Goal: Task Accomplishment & Management: Manage account settings

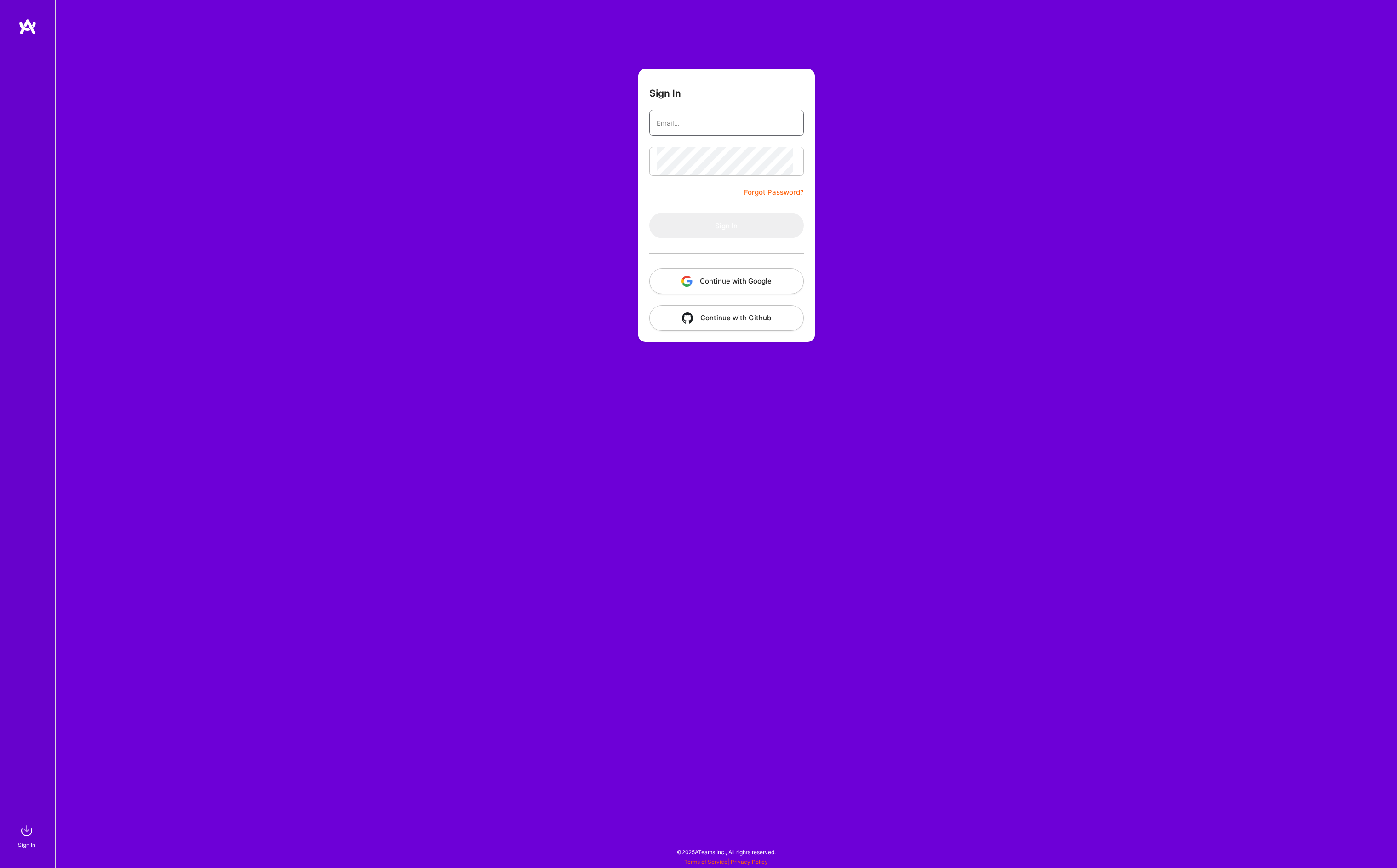
type input "[PERSON_NAME][EMAIL_ADDRESS][DOMAIN_NAME]"
click at [727, 239] on button "Sign In" at bounding box center [727, 225] width 155 height 25
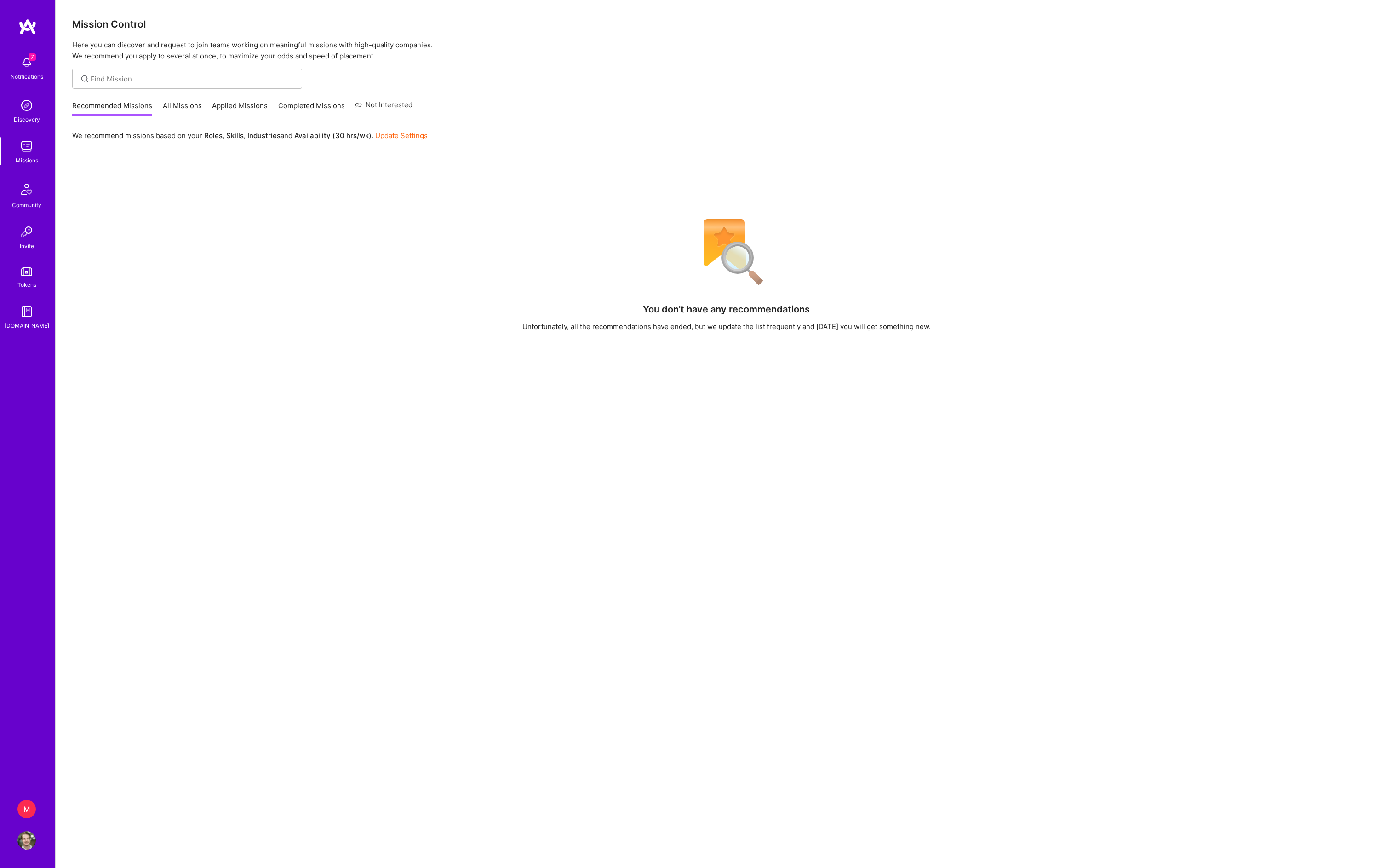
click at [25, 799] on div "7 Notifications Discovery Missions Community Invite Tokens [DOMAIN_NAME] M Make…" at bounding box center [27, 434] width 56 height 868
click at [24, 811] on div "M" at bounding box center [26, 809] width 19 height 19
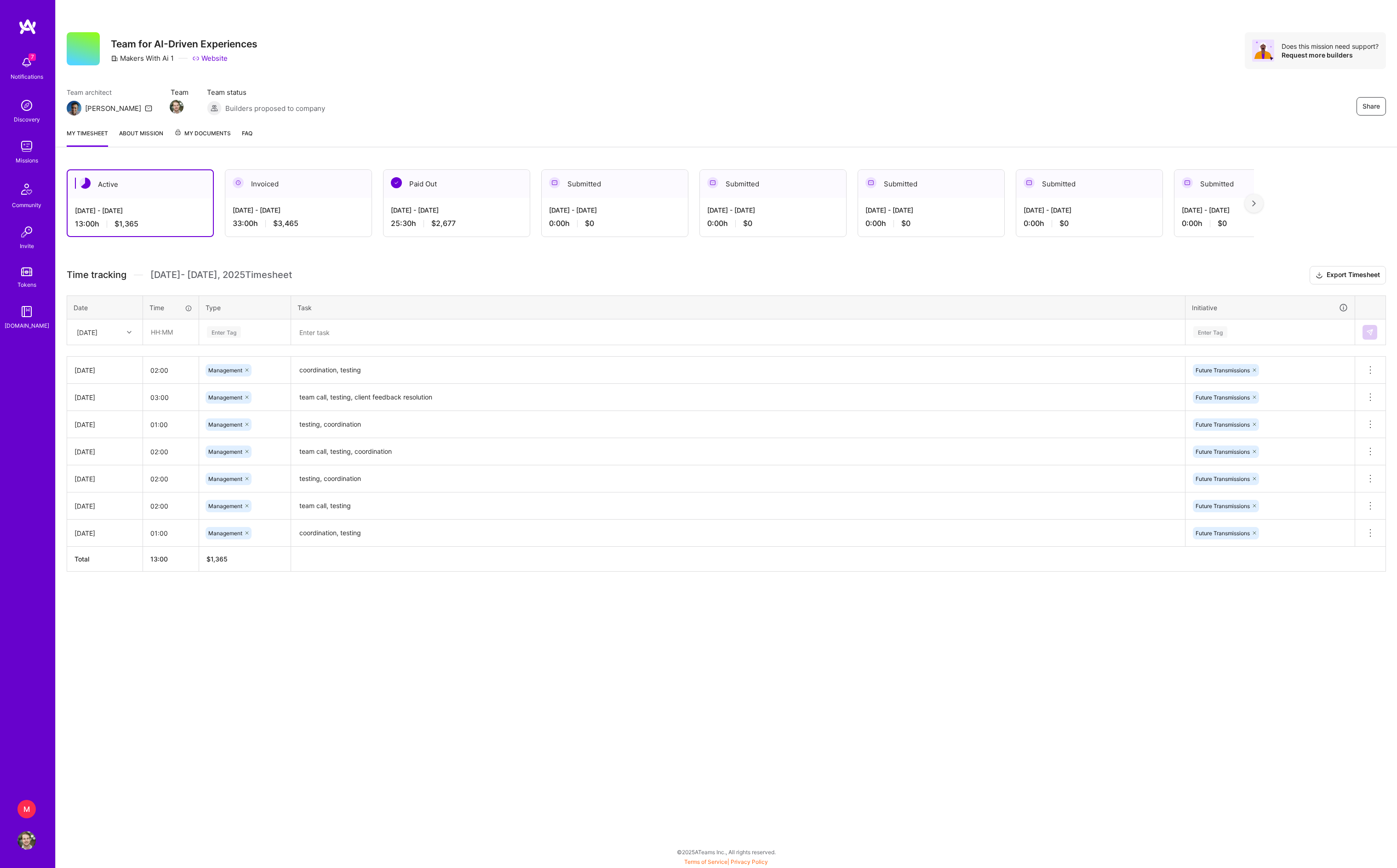
click at [90, 337] on div "[DATE]" at bounding box center [87, 332] width 20 height 10
click at [99, 484] on div "[DATE]" at bounding box center [104, 474] width 74 height 17
click at [355, 342] on textarea at bounding box center [738, 332] width 892 height 24
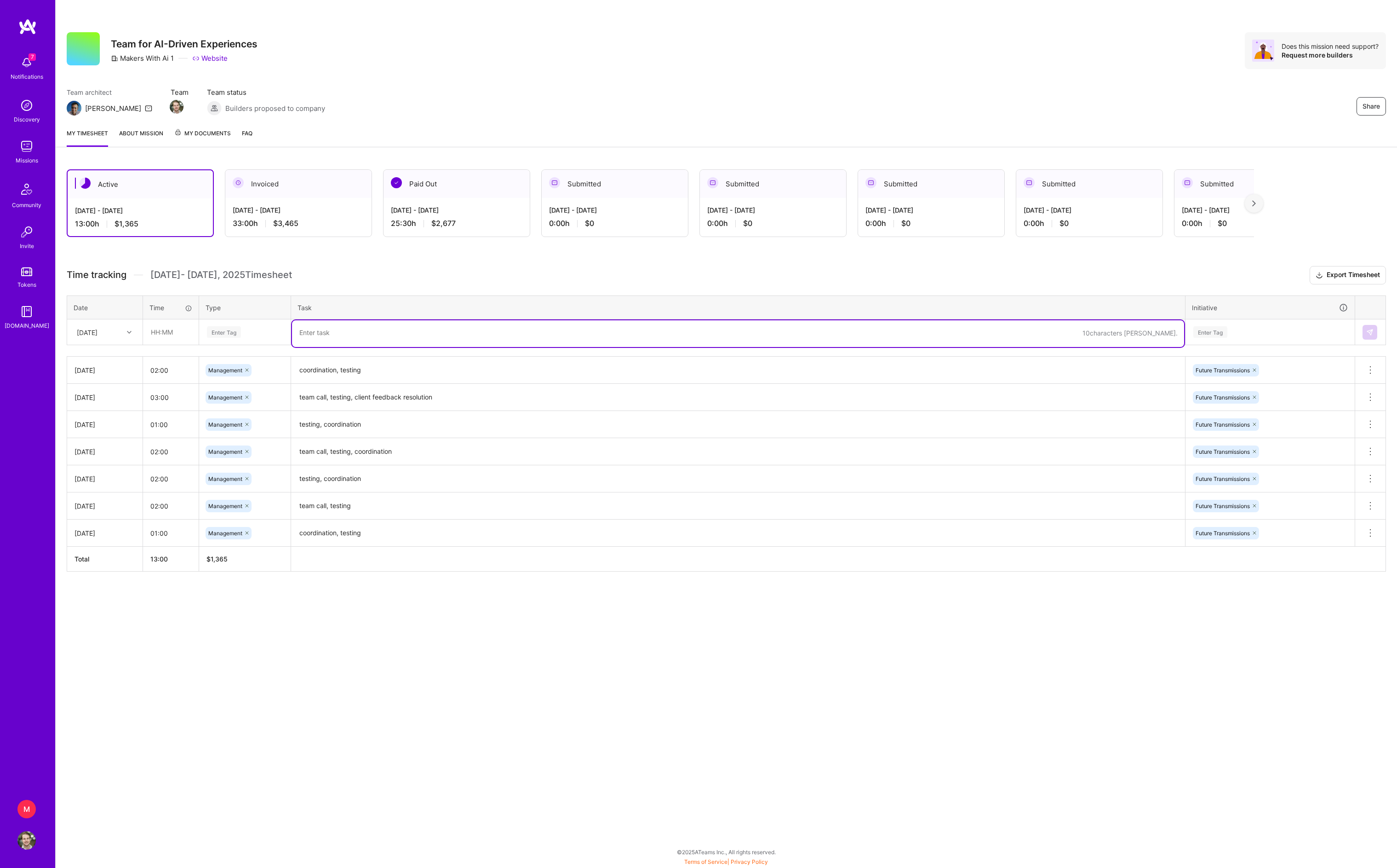
paste textarea "coordination, testing"
type textarea "coordination, testing"
click at [166, 344] on input "text" at bounding box center [170, 331] width 55 height 24
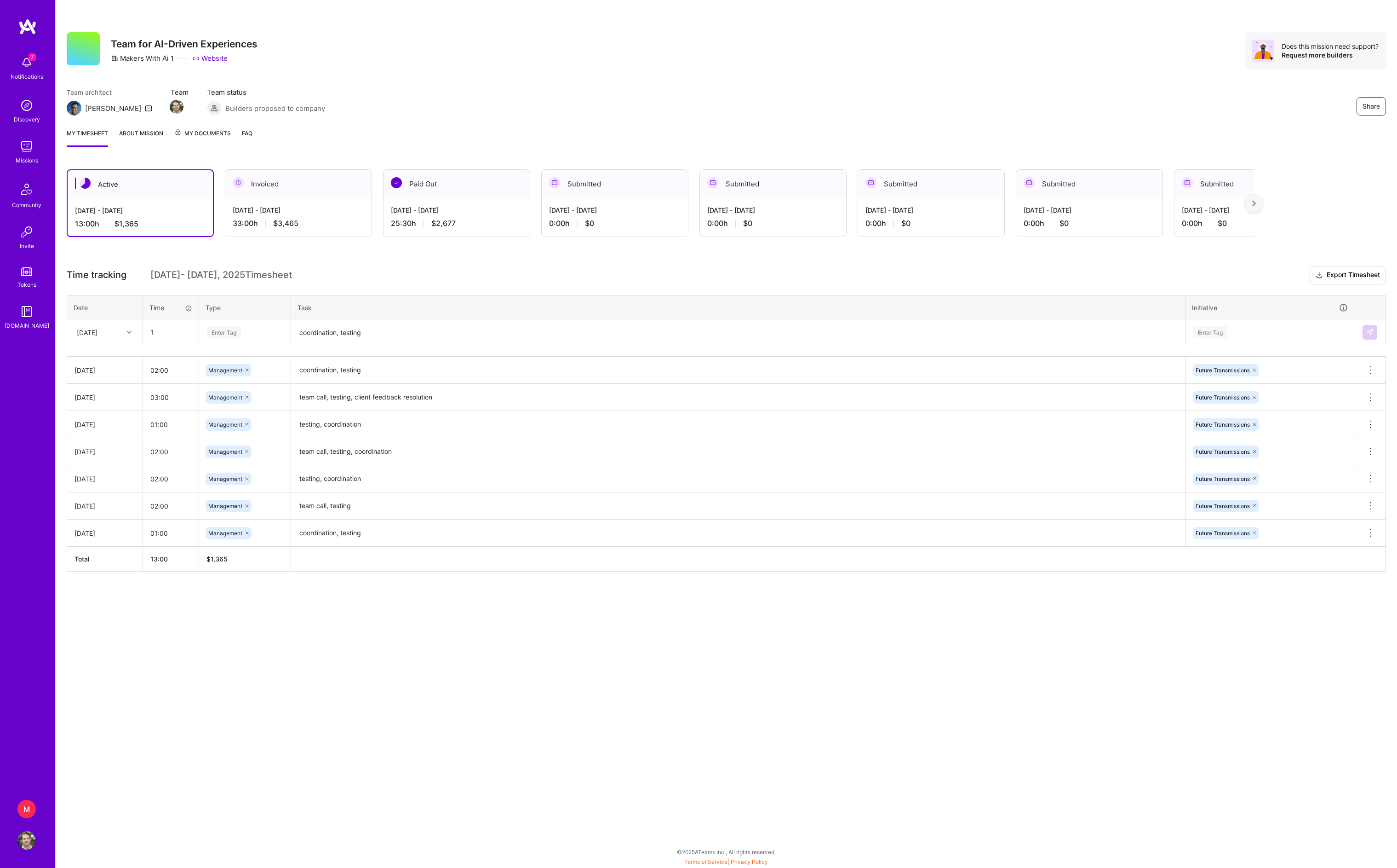
type input "01:00"
click at [224, 339] on div "Enter Tag" at bounding box center [223, 331] width 34 height 15
click at [245, 476] on span "Management" at bounding box center [226, 470] width 43 height 13
click at [1227, 339] on div "Enter Tag" at bounding box center [1210, 331] width 34 height 15
click at [1231, 408] on div "Future Transmissions" at bounding box center [1223, 403] width 55 height 10
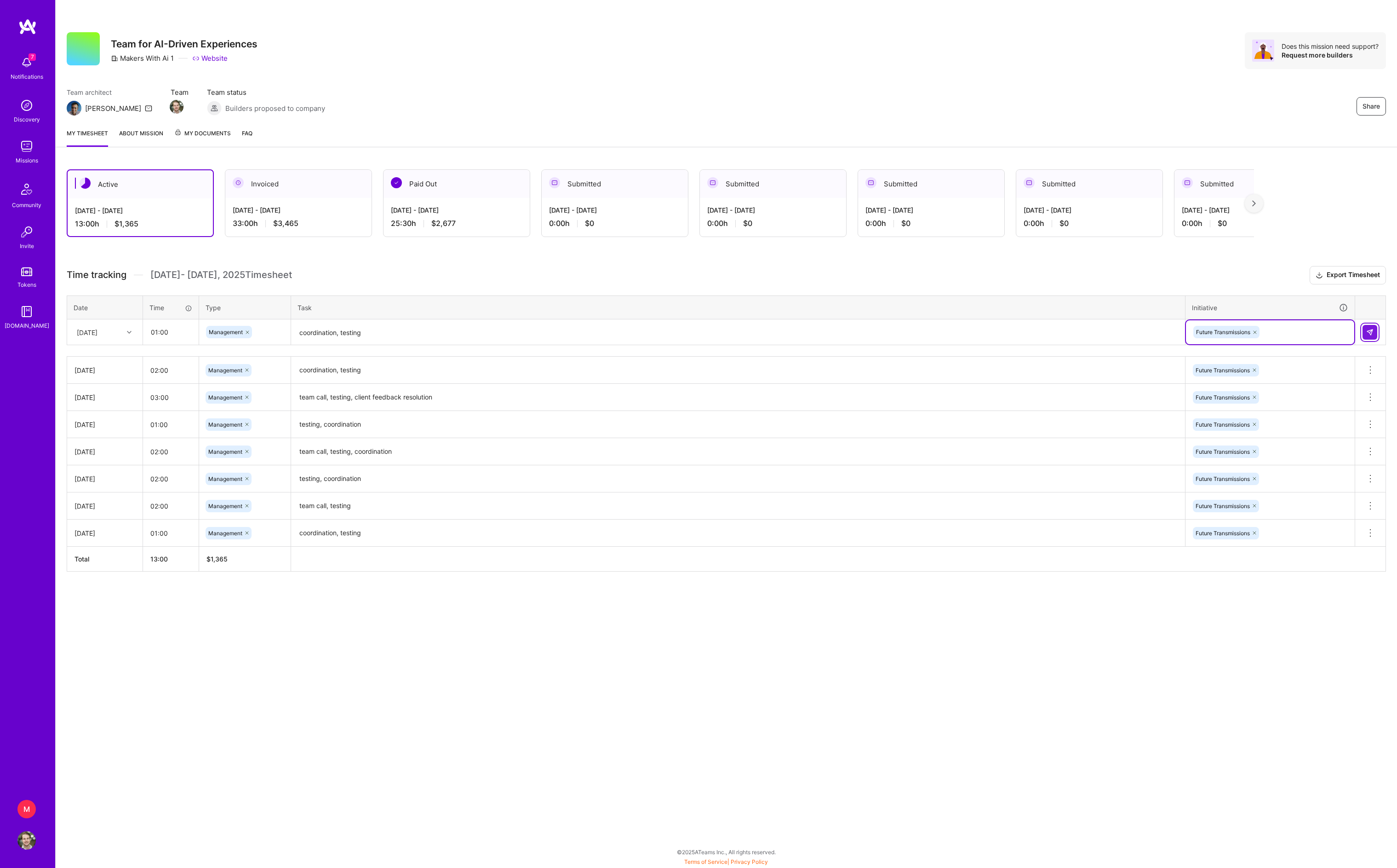
click at [1372, 336] on img at bounding box center [1371, 332] width 8 height 8
click at [374, 345] on textarea at bounding box center [738, 332] width 892 height 24
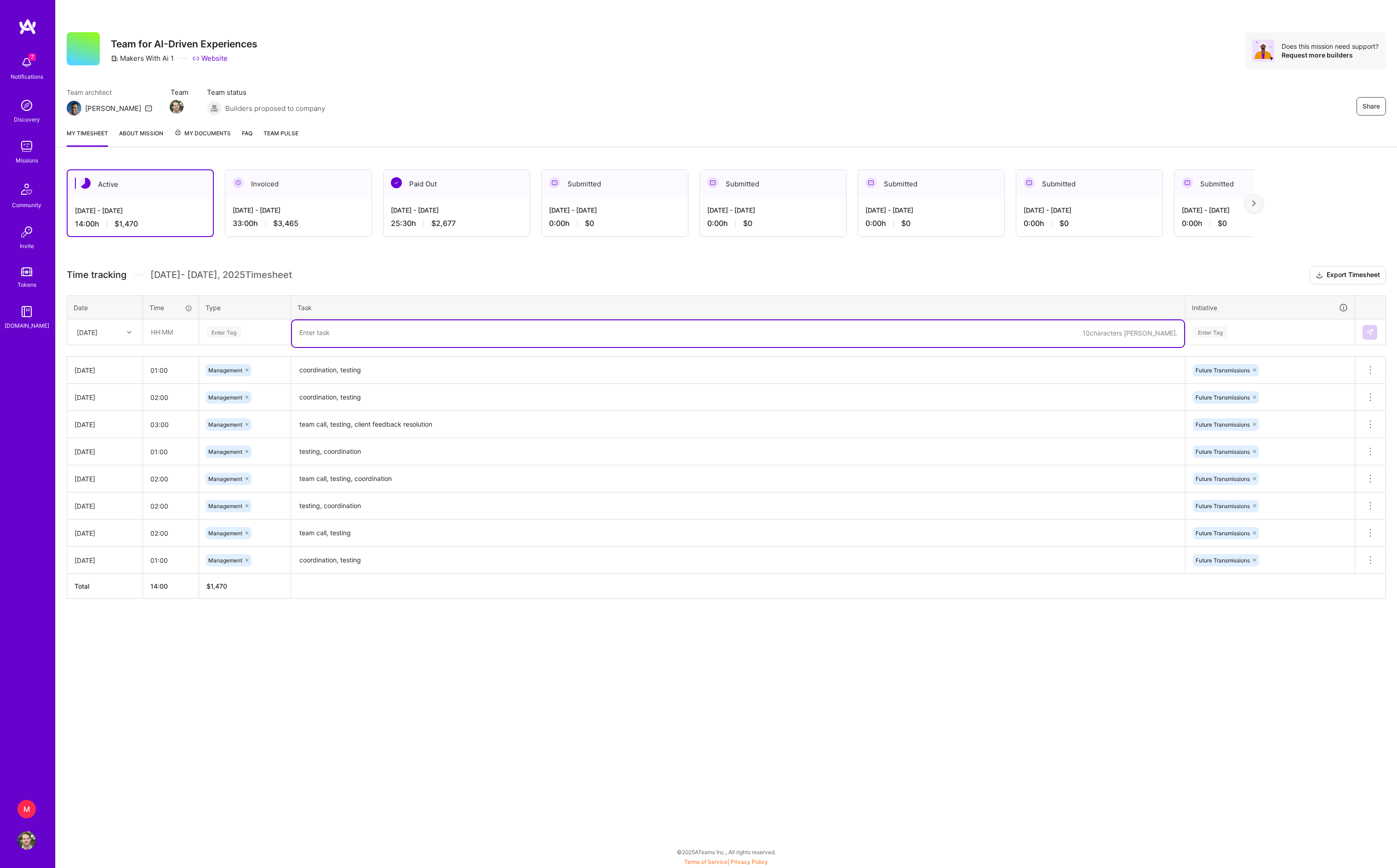
paste textarea "team call"
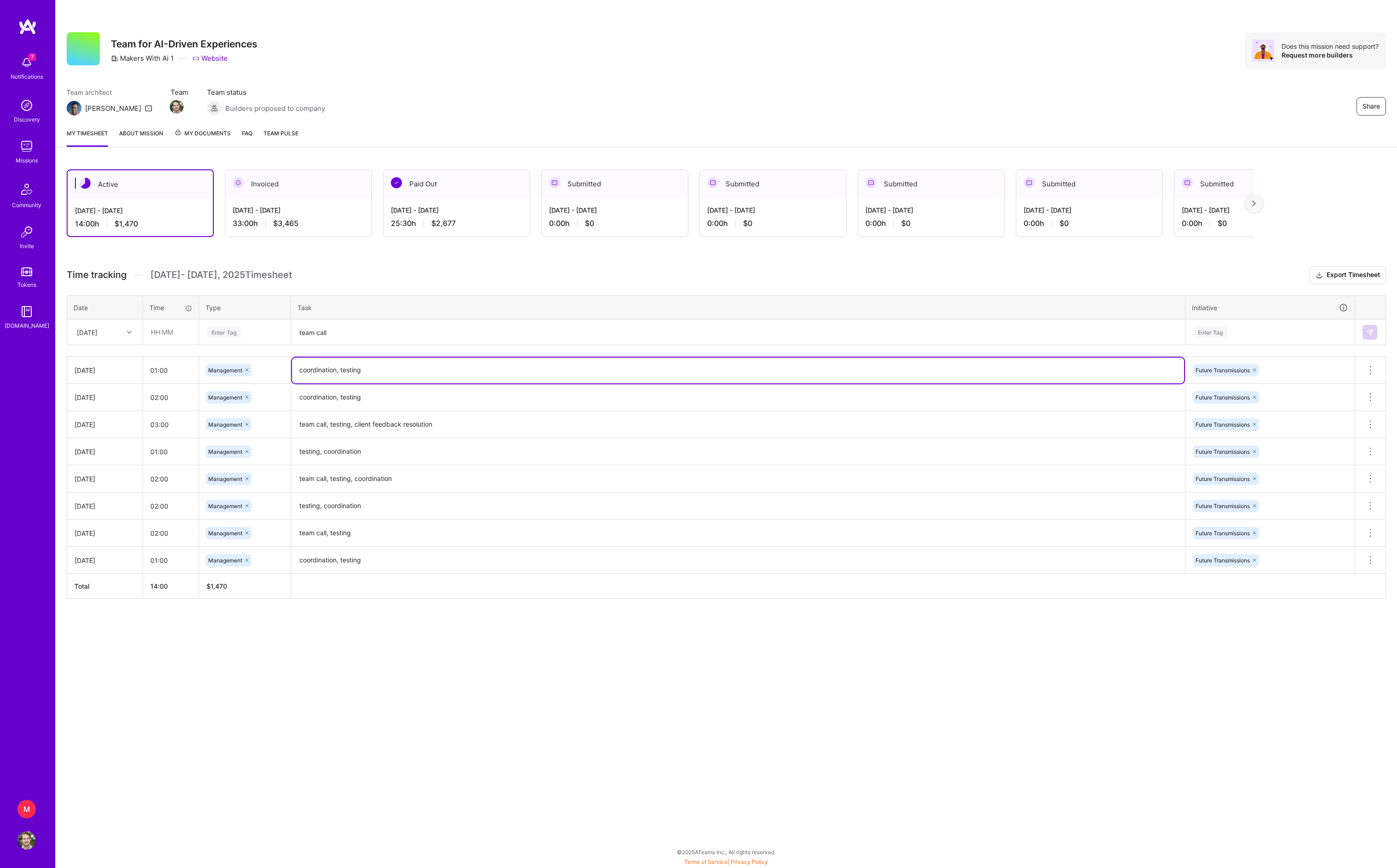
drag, startPoint x: 300, startPoint y: 392, endPoint x: 469, endPoint y: 392, distance: 169.0
click at [468, 383] on textarea "coordination, testing" at bounding box center [738, 370] width 892 height 25
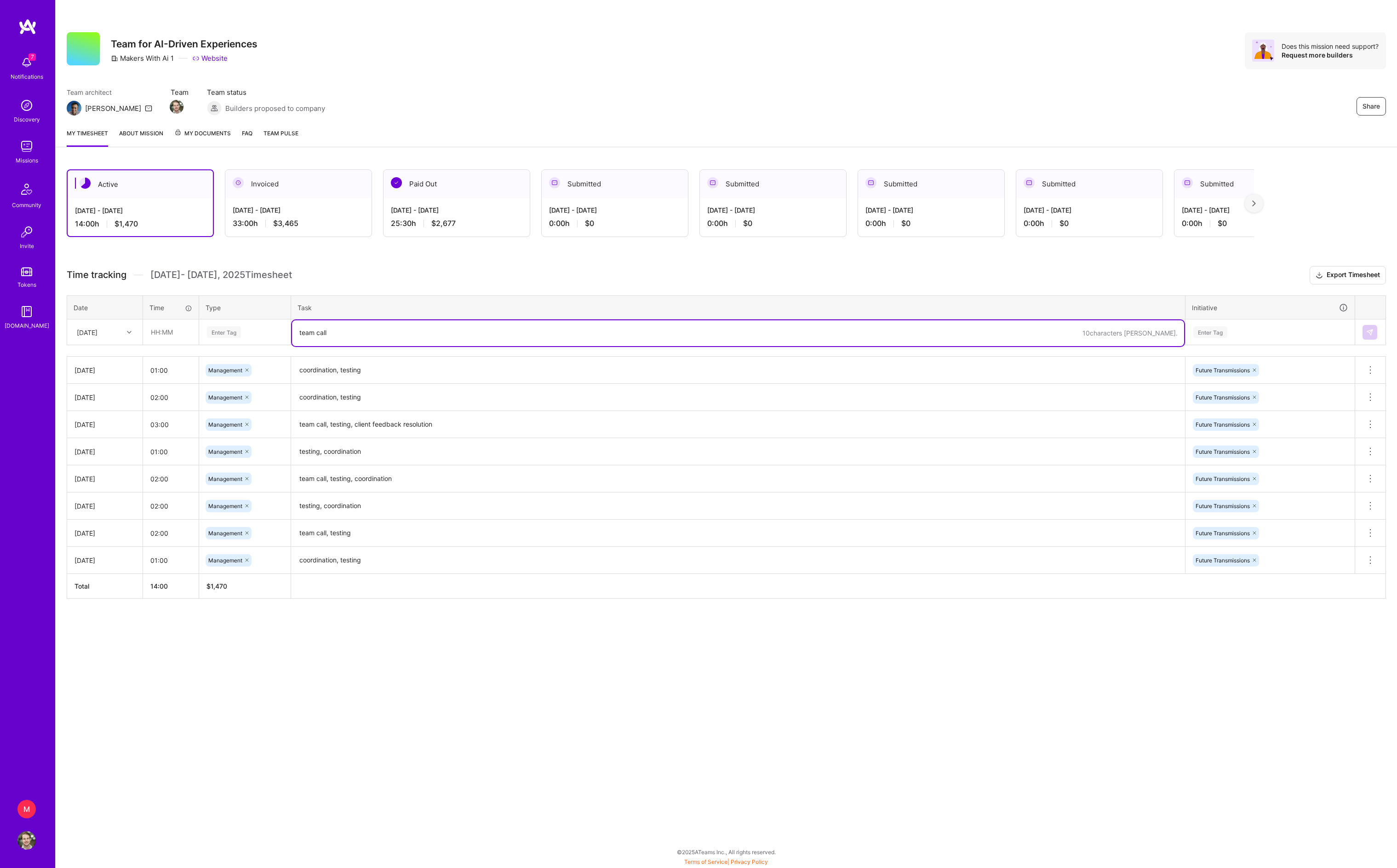
click at [393, 346] on textarea "team call" at bounding box center [738, 333] width 892 height 25
paste textarea "coordination, testing"
type textarea "team call, coordination, testing"
click at [162, 344] on input "text" at bounding box center [170, 331] width 55 height 24
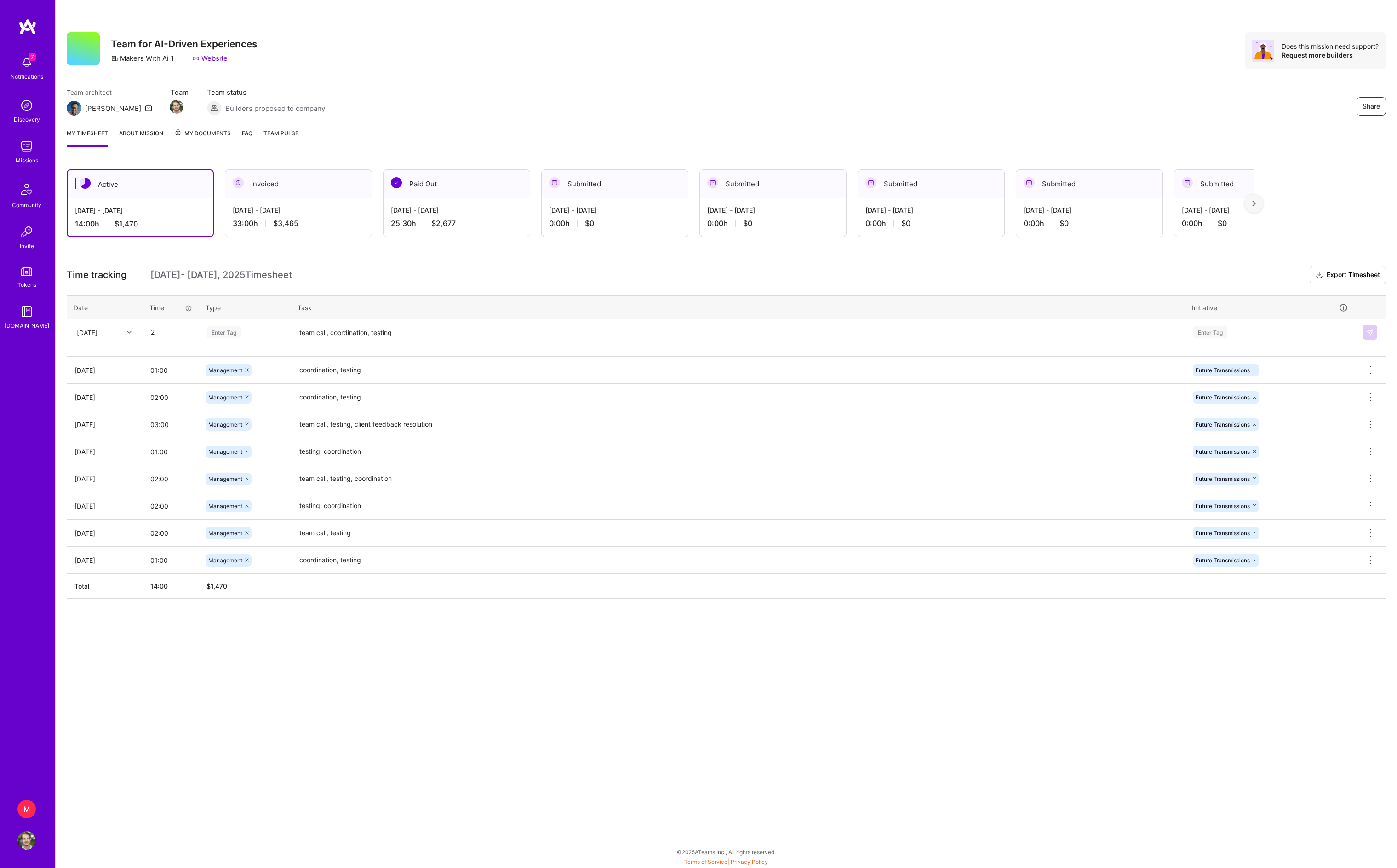
type input "02:00"
click at [97, 337] on div "[DATE]" at bounding box center [87, 332] width 20 height 10
click at [102, 484] on div "[DATE]" at bounding box center [104, 474] width 74 height 17
click at [1212, 339] on div "Enter Tag" at bounding box center [1210, 331] width 34 height 15
click at [1214, 408] on div "Future Transmissions" at bounding box center [1223, 403] width 55 height 10
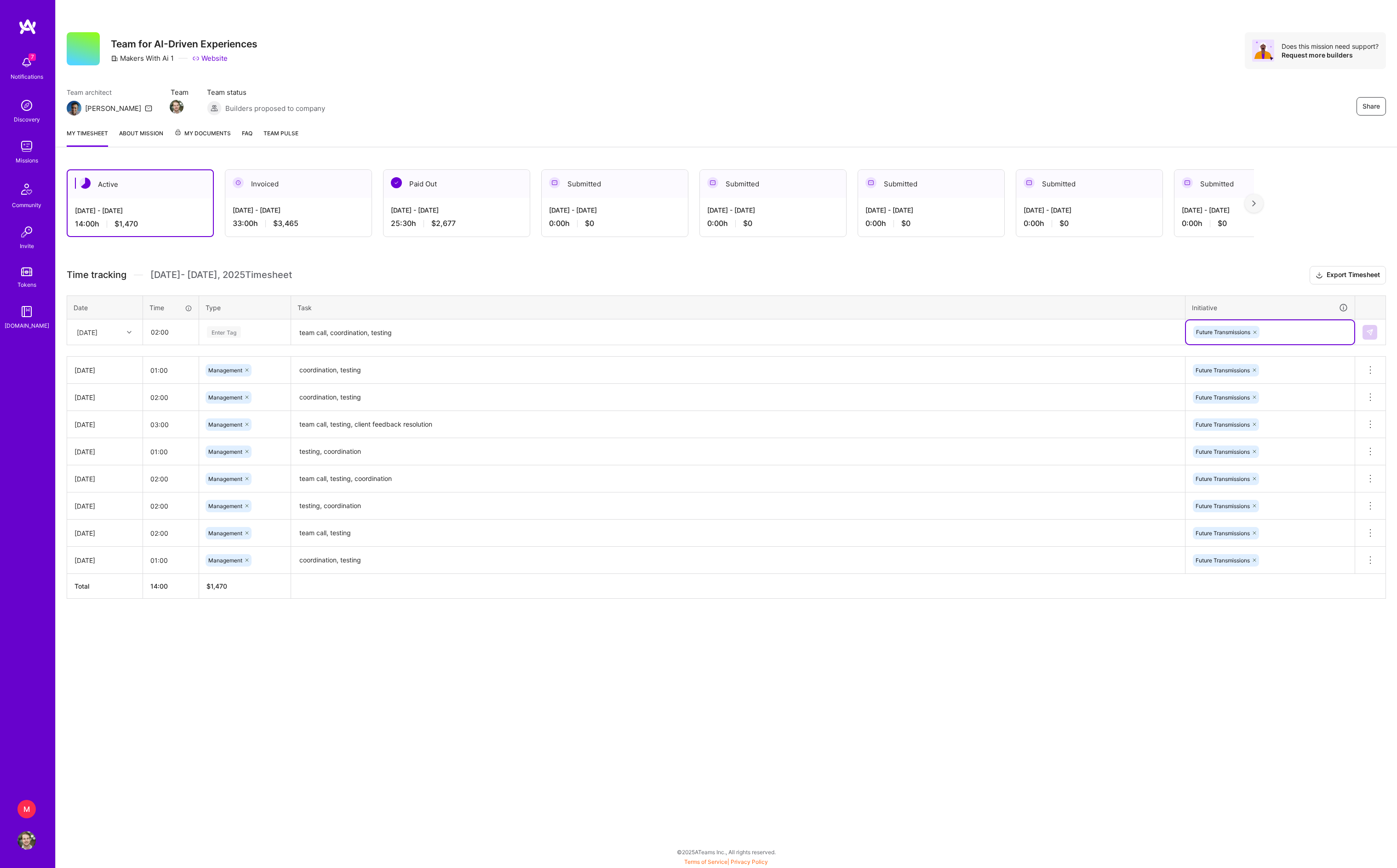
click at [252, 344] on div "Enter Tag" at bounding box center [245, 332] width 91 height 24
click at [243, 476] on span "Management" at bounding box center [226, 470] width 43 height 13
click at [1365, 339] on button at bounding box center [1370, 331] width 15 height 15
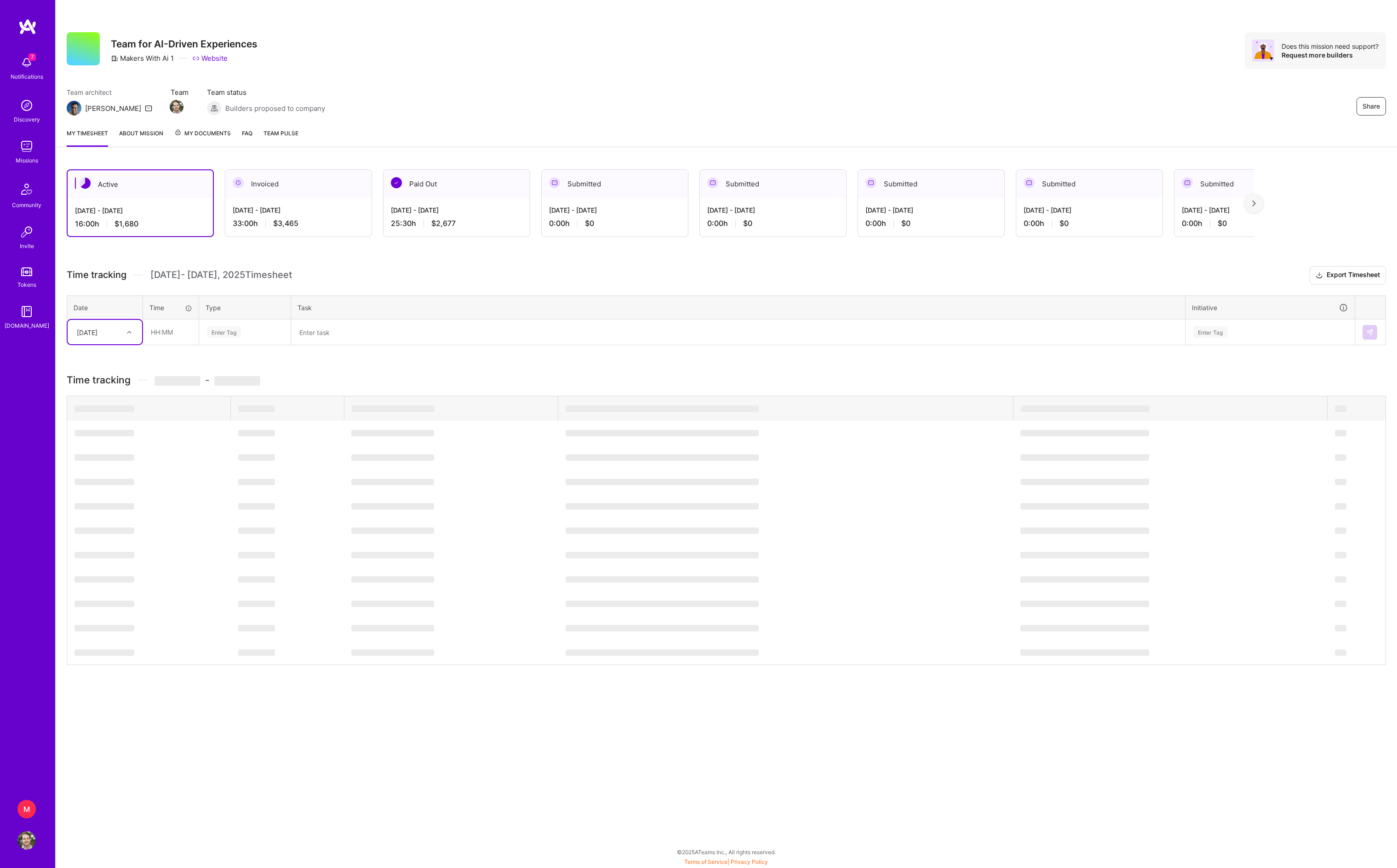
click at [535, 271] on div "Active [DATE] - [DATE] 16:00 h $1,680 Invoiced [DATE] - [DATE] 33:00 h $3,465 P…" at bounding box center [726, 434] width 1341 height 551
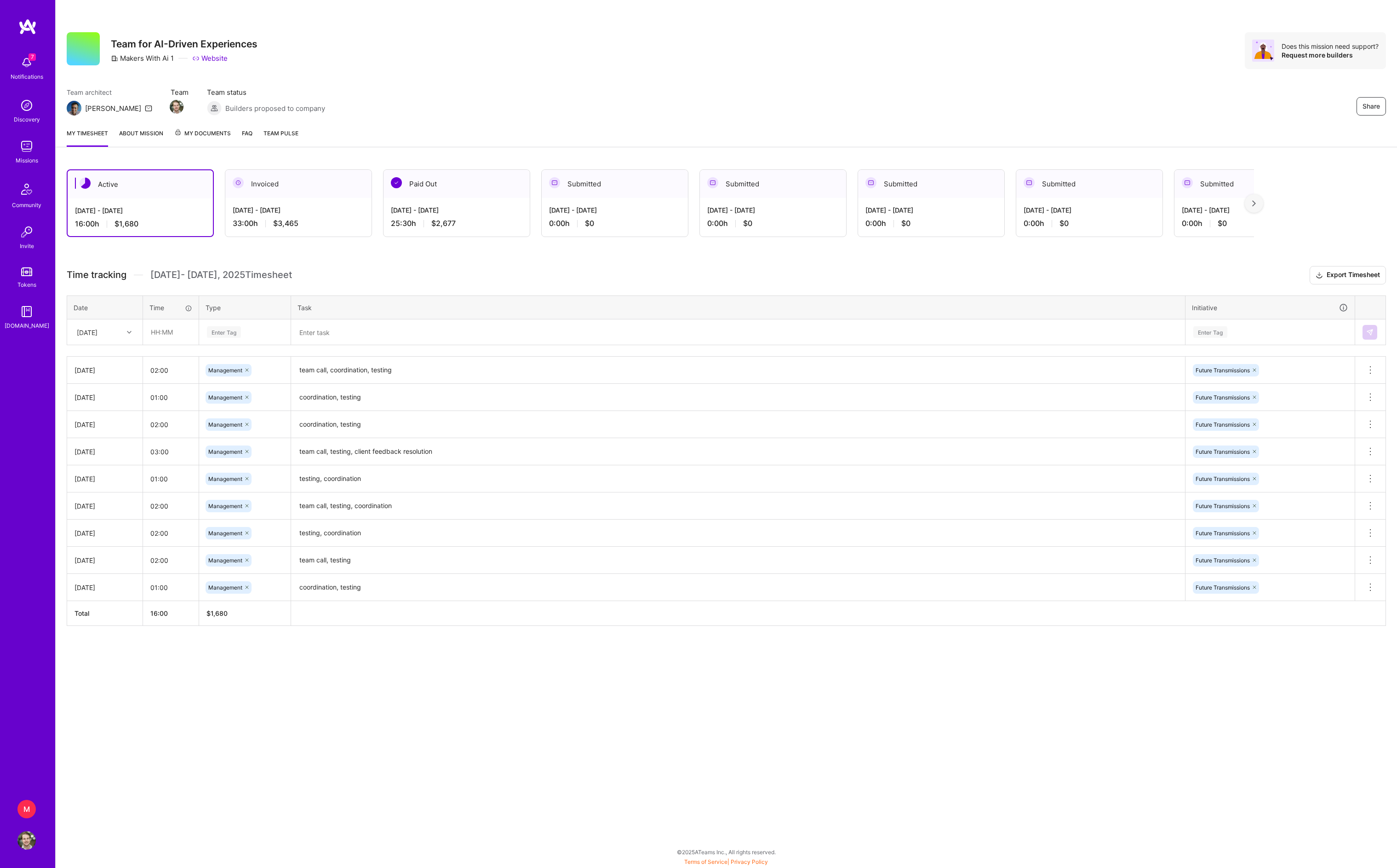
click at [617, 284] on h3 "Time tracking [DATE] - [DATE] Timesheet Export Timesheet" at bounding box center [726, 275] width 1320 height 19
